Goal: Transaction & Acquisition: Purchase product/service

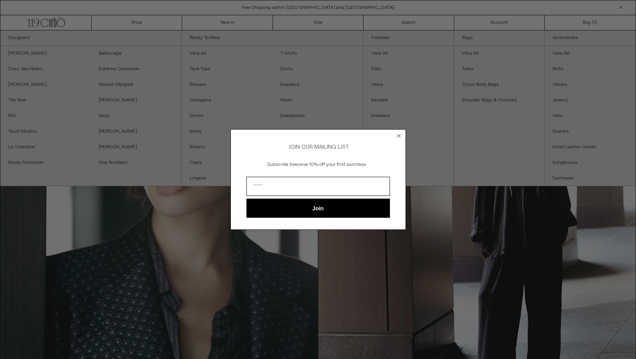
click at [397, 133] on circle "Close dialog" at bounding box center [398, 135] width 7 height 7
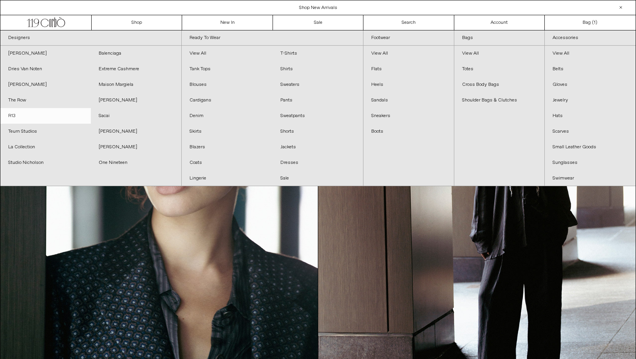
click at [12, 117] on link "R13" at bounding box center [45, 116] width 90 height 16
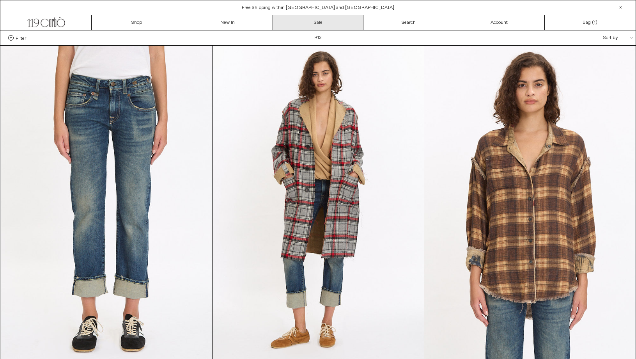
click at [303, 25] on link "Sale" at bounding box center [318, 22] width 90 height 15
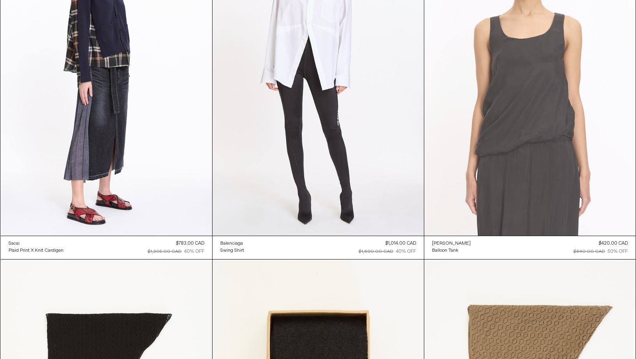
scroll to position [4895, 0]
click at [485, 154] on at bounding box center [529, 77] width 211 height 317
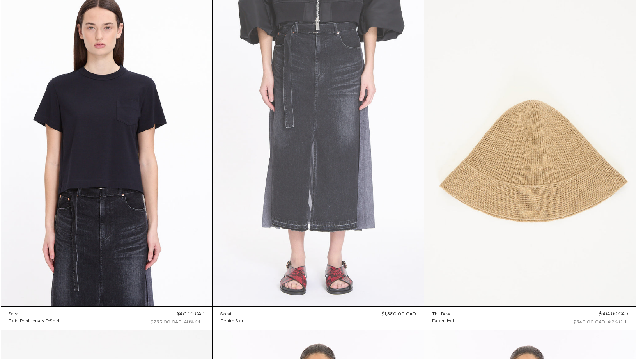
scroll to position [5509, 0]
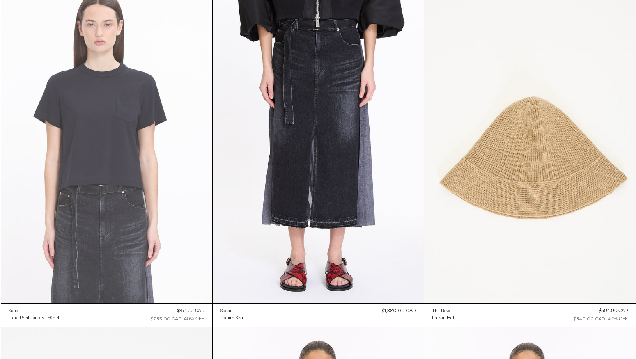
click at [119, 123] on at bounding box center [106, 144] width 211 height 317
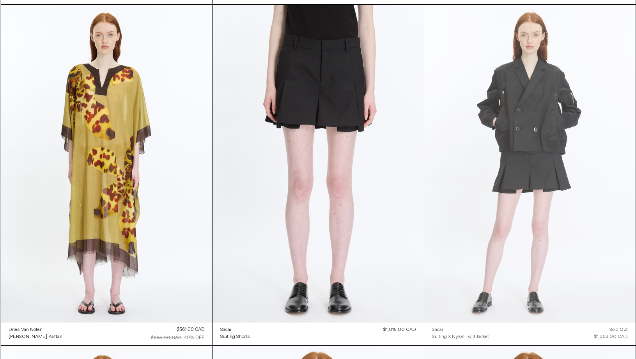
scroll to position [8555, 0]
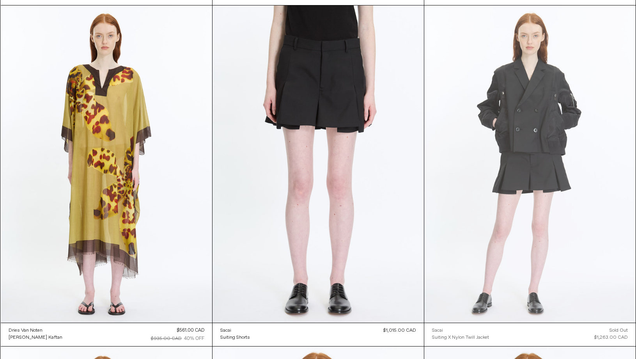
click at [545, 141] on at bounding box center [529, 163] width 211 height 317
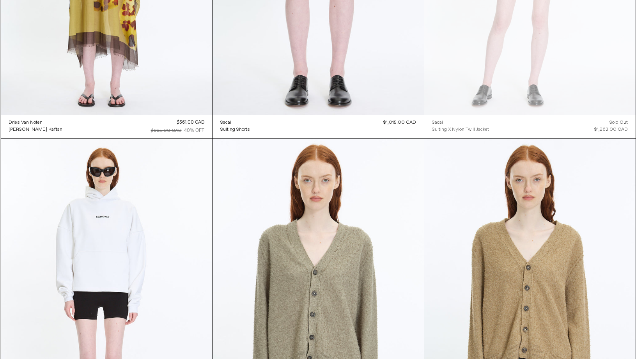
scroll to position [8765, 0]
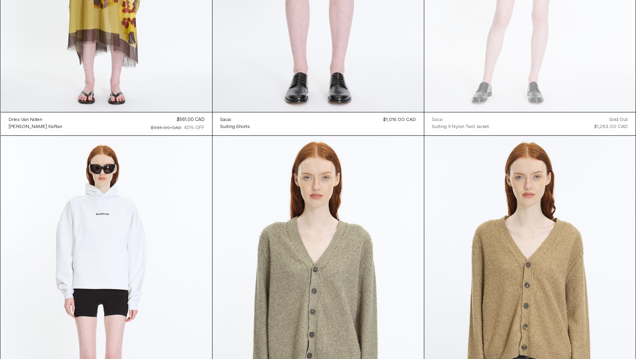
click at [436, 120] on div "Sacai" at bounding box center [437, 120] width 11 height 7
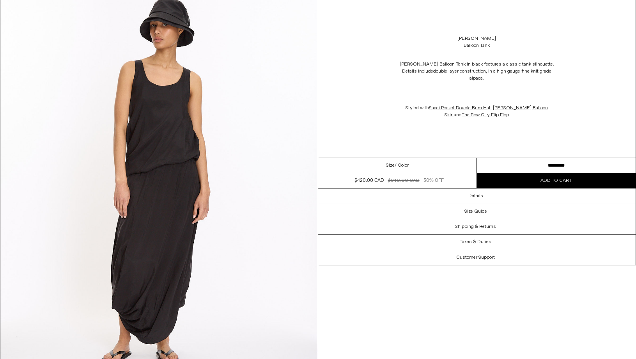
scroll to position [1277, 0]
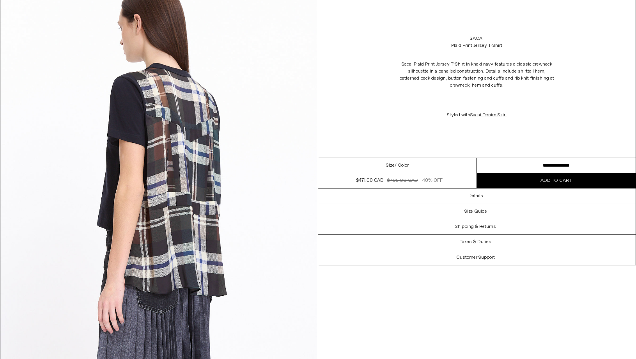
scroll to position [877, 0]
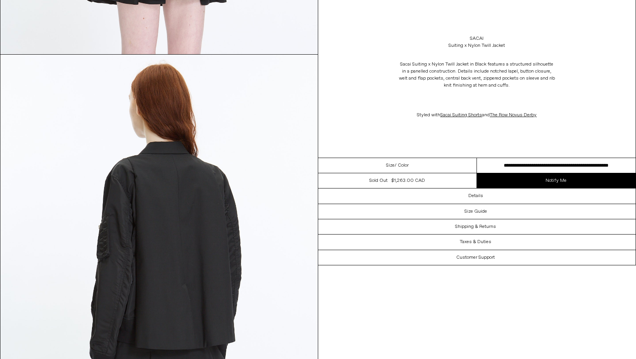
scroll to position [1186, 0]
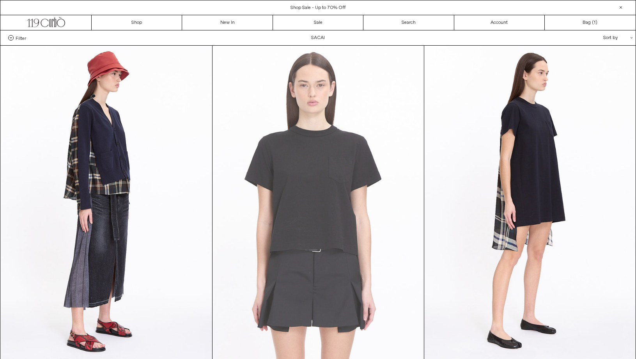
click at [298, 150] on at bounding box center [317, 204] width 211 height 317
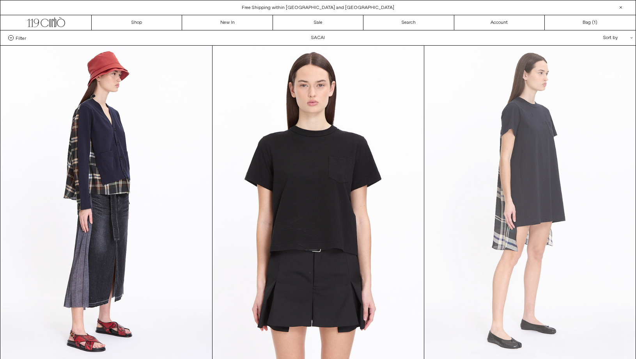
click at [450, 246] on at bounding box center [529, 204] width 211 height 317
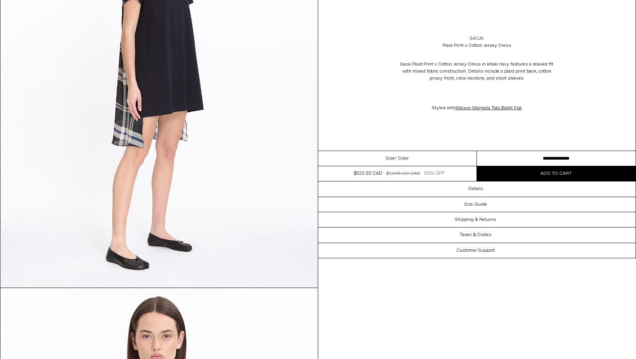
click at [479, 36] on link "Sacai" at bounding box center [477, 38] width 14 height 7
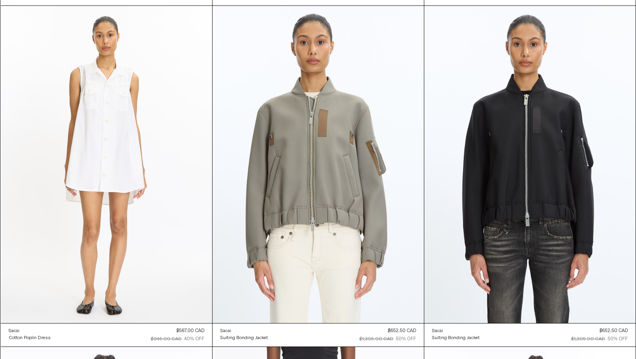
scroll to position [1061, 0]
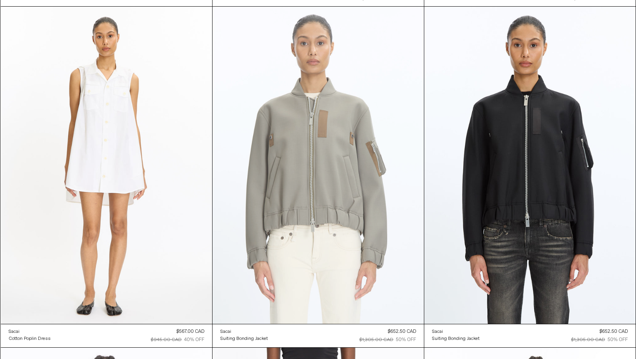
click at [349, 175] on at bounding box center [317, 165] width 211 height 317
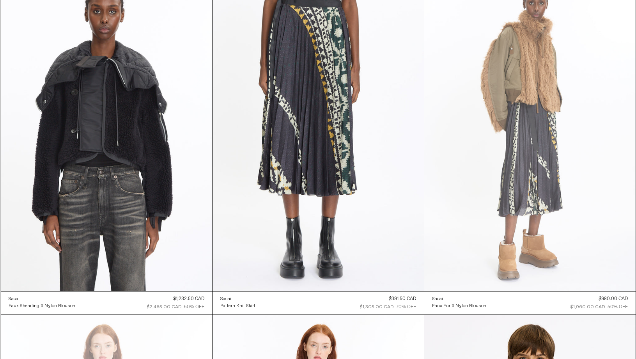
scroll to position [1434, 0]
click at [526, 163] on at bounding box center [529, 132] width 211 height 317
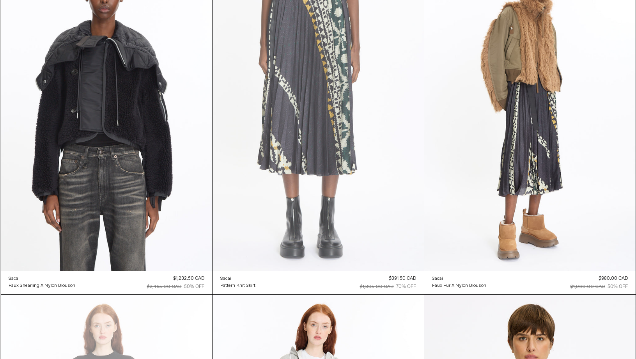
scroll to position [1455, 0]
click at [297, 102] on at bounding box center [317, 111] width 211 height 317
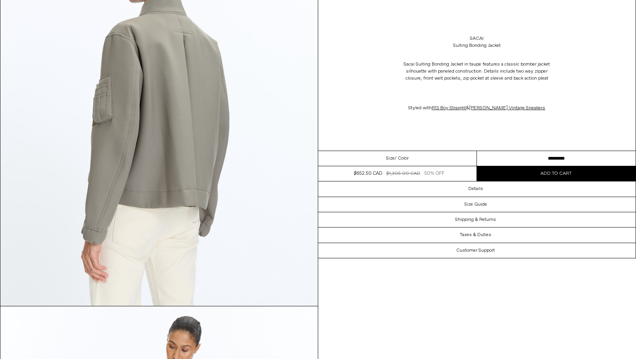
scroll to position [1328, 0]
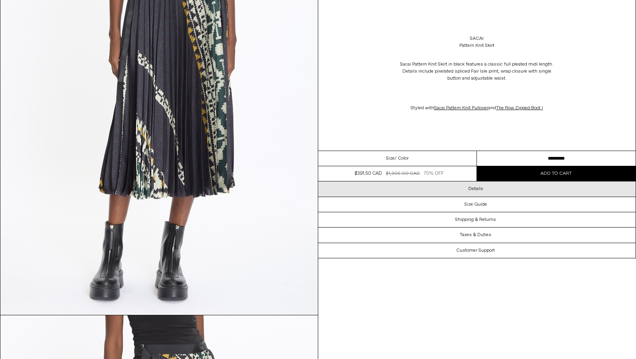
scroll to position [927, 0]
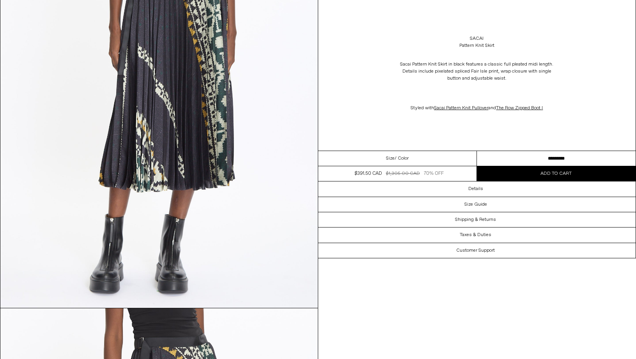
click at [523, 177] on button "Add to cart" at bounding box center [556, 173] width 159 height 15
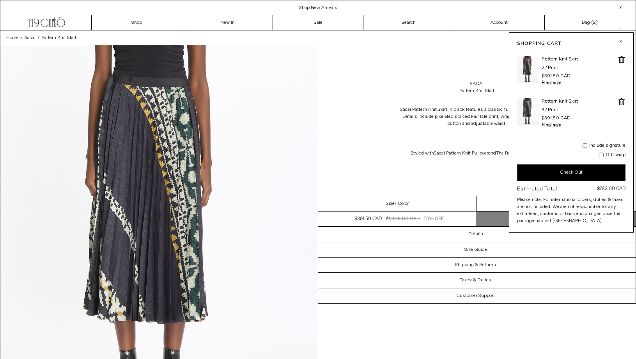
scroll to position [0, 0]
click at [622, 102] on span at bounding box center [621, 102] width 8 height 8
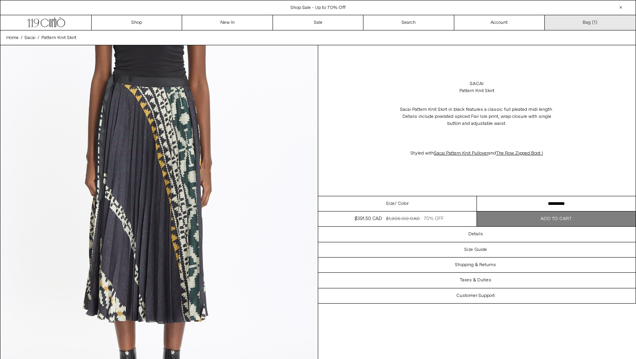
click at [590, 20] on link "Bag ( 1 )" at bounding box center [589, 22] width 90 height 15
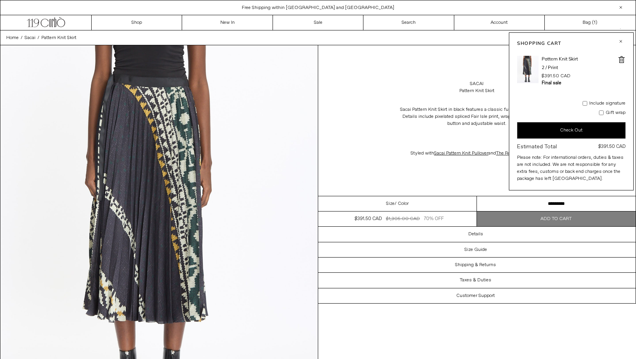
click at [574, 130] on button "Check Out" at bounding box center [571, 130] width 108 height 16
